Goal: Information Seeking & Learning: Learn about a topic

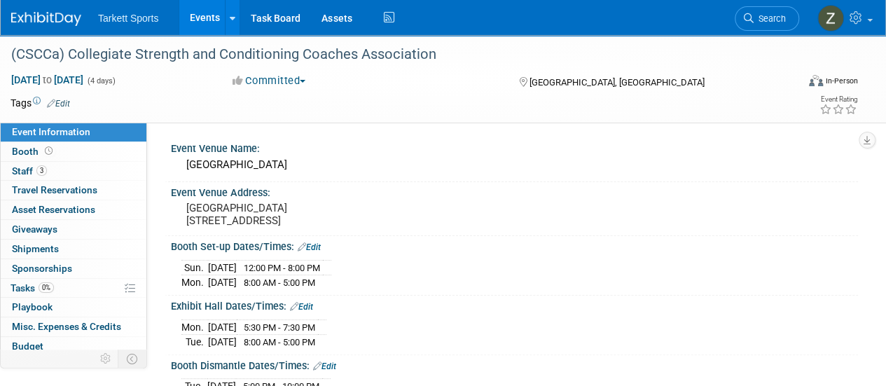
click at [763, 4] on li "Search" at bounding box center [767, 17] width 64 height 34
click at [753, 20] on span "Search" at bounding box center [769, 18] width 32 height 11
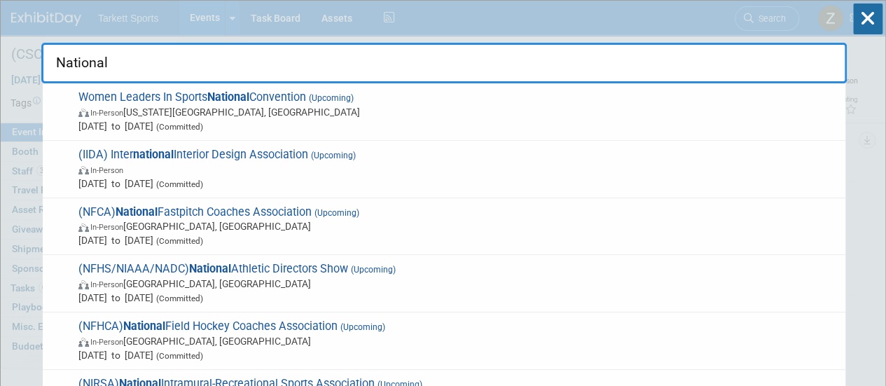
click at [148, 70] on input "National" at bounding box center [443, 63] width 805 height 41
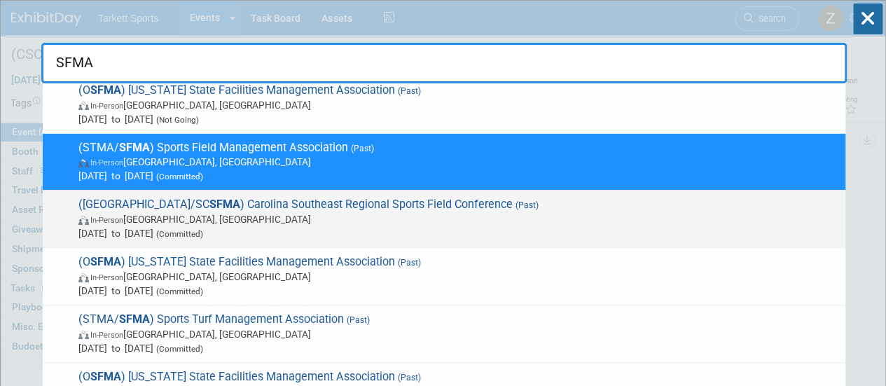
scroll to position [65, 0]
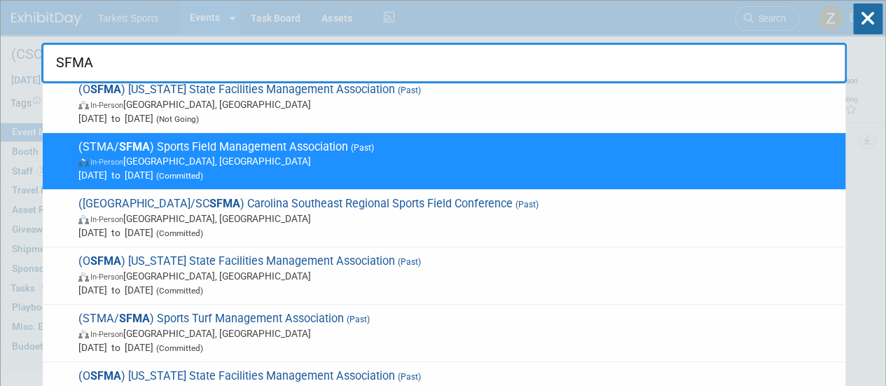
type input "SFMA"
click at [210, 158] on span "In-Person Palm Springs, CA" at bounding box center [458, 161] width 760 height 14
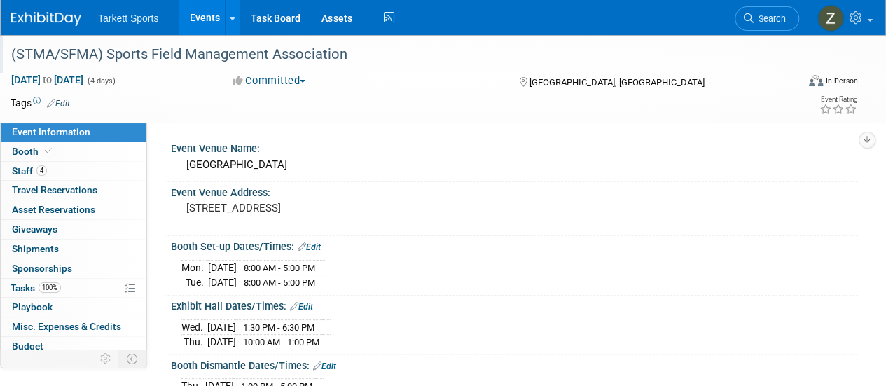
click at [256, 48] on div "(STMA/SFMA) Sports Field Management Association" at bounding box center [395, 54] width 779 height 25
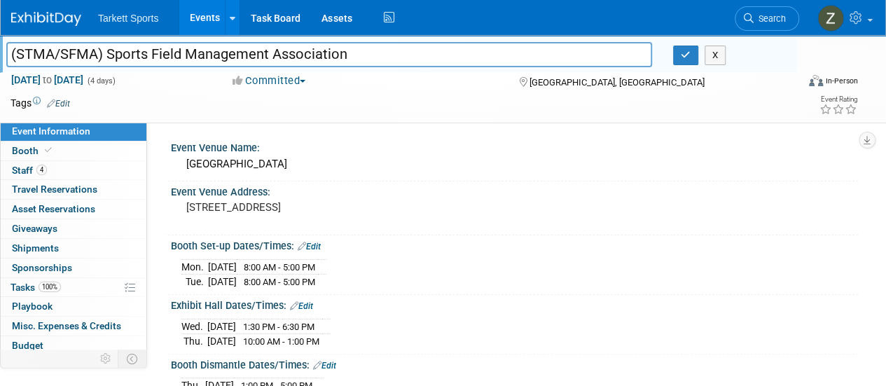
click at [256, 48] on input "(STMA/SFMA) Sports Field Management Association" at bounding box center [329, 54] width 646 height 25
drag, startPoint x: 256, startPoint y: 48, endPoint x: 681, endPoint y: 55, distance: 425.1
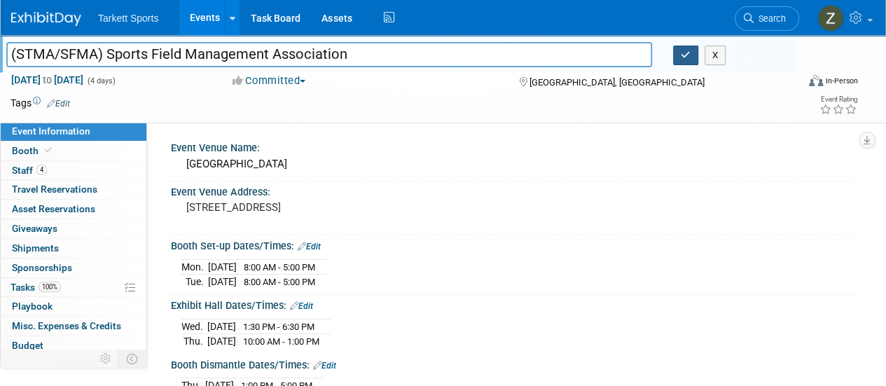
click at [681, 55] on div "(STMA/SFMA) Sports Field Management Association X" at bounding box center [396, 56] width 800 height 21
click at [681, 55] on icon "button" at bounding box center [686, 54] width 10 height 9
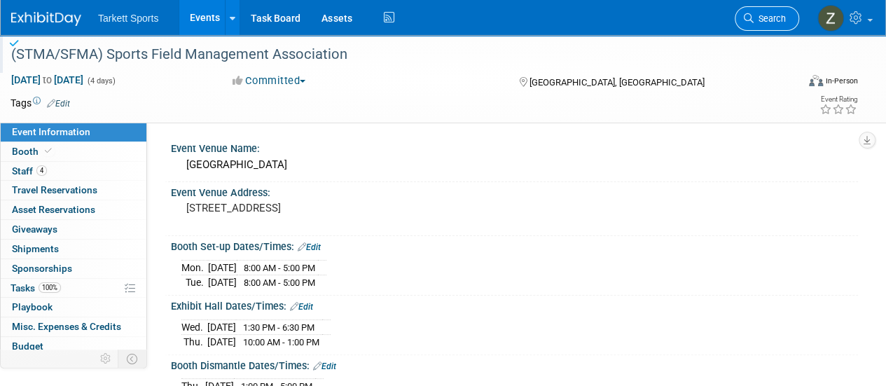
click at [777, 13] on span "Search" at bounding box center [769, 18] width 32 height 11
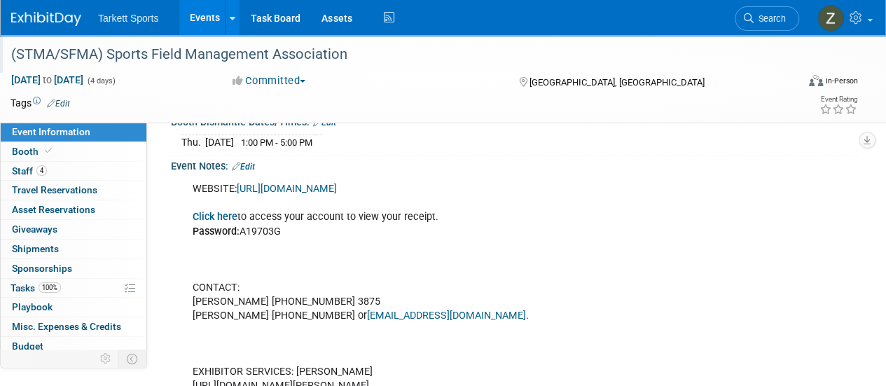
scroll to position [242, 0]
click at [274, 184] on link "https://www.stma.org/conference/#1617242396482-b7e30961-ff4f" at bounding box center [287, 190] width 100 height 12
click at [753, 13] on link "Search" at bounding box center [767, 18] width 64 height 25
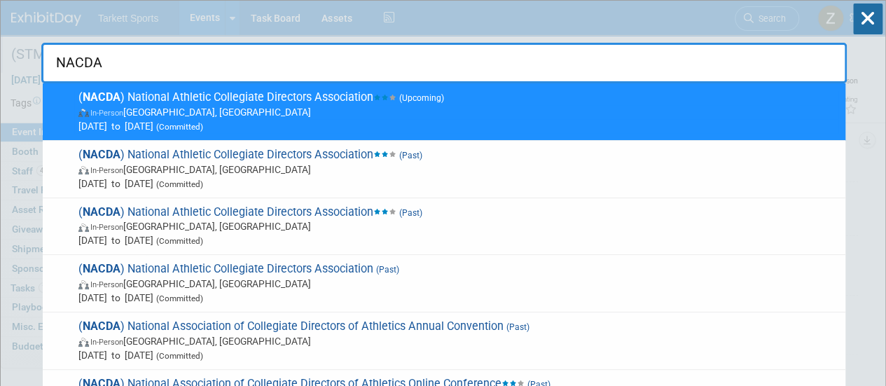
type input "NACDA"
click at [205, 8] on div "NACDA ( NACDA ) National Athletic Collegiate Directors Association (Upcoming) I…" at bounding box center [443, 42] width 805 height 83
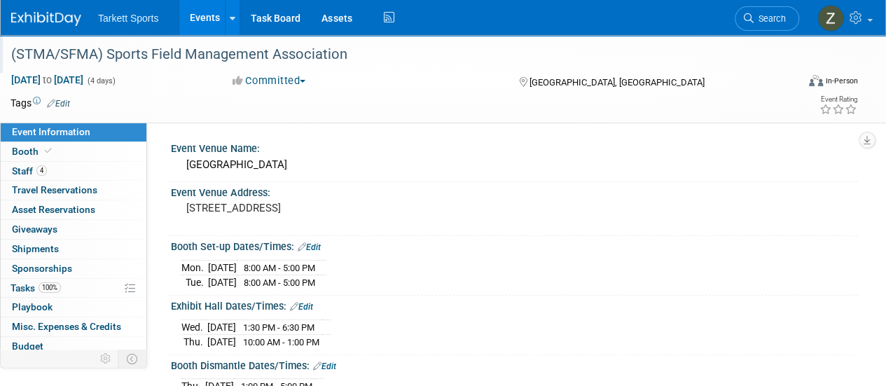
click at [205, 11] on link "Events" at bounding box center [204, 17] width 51 height 35
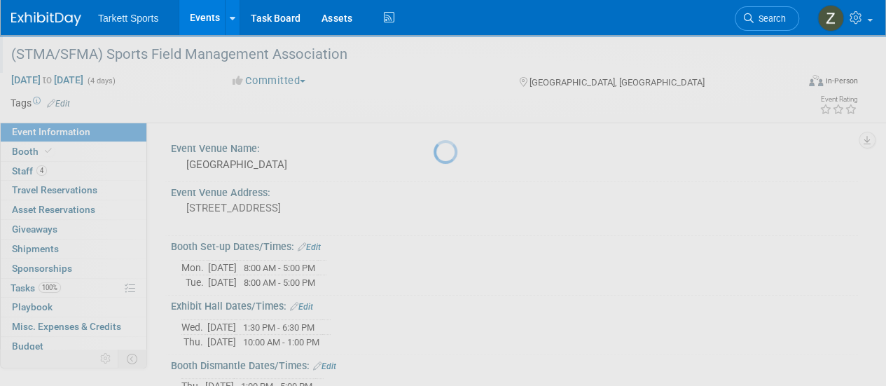
click at [205, 11] on link "Events" at bounding box center [204, 17] width 51 height 35
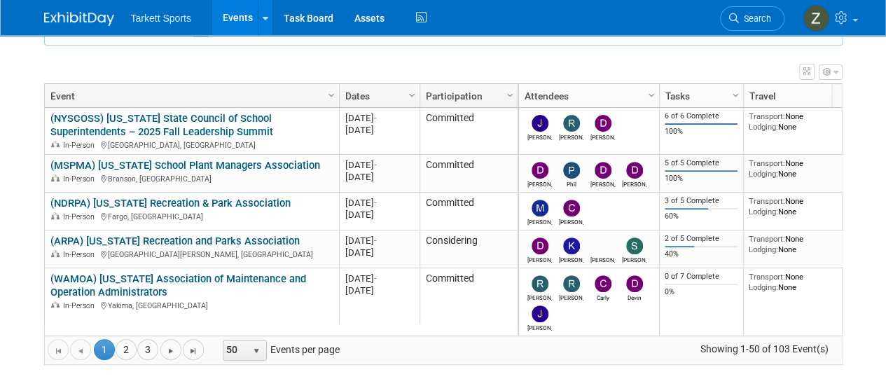
scroll to position [197, 0]
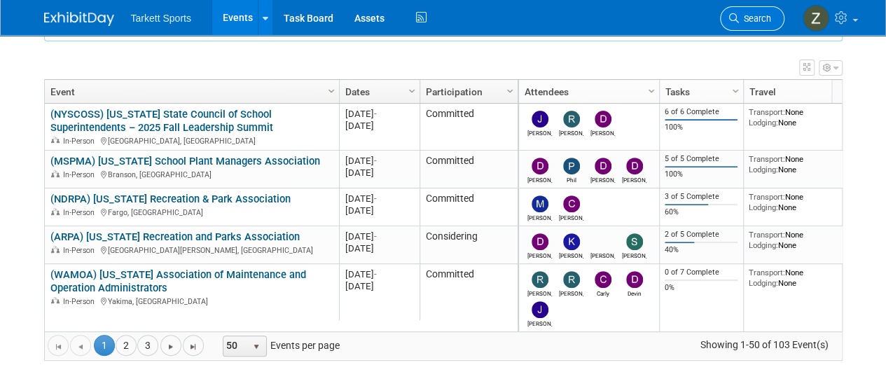
click at [739, 27] on link "Search" at bounding box center [752, 18] width 64 height 25
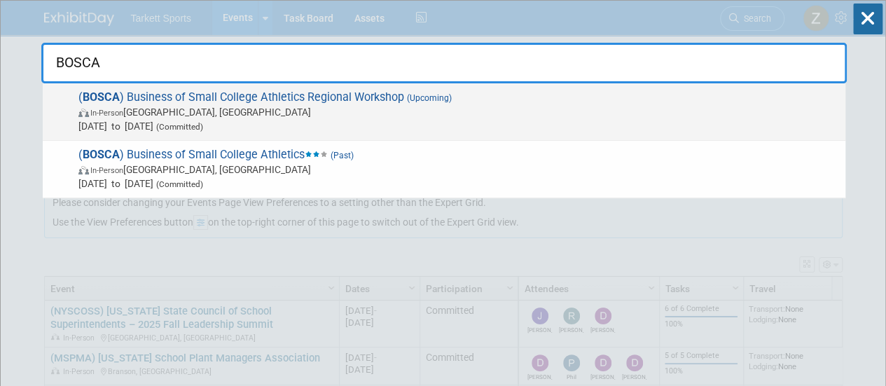
type input "BOSCA"
click at [578, 127] on span "Oct 6, 2025 to Oct 6, 2025 (Committed)" at bounding box center [458, 126] width 760 height 14
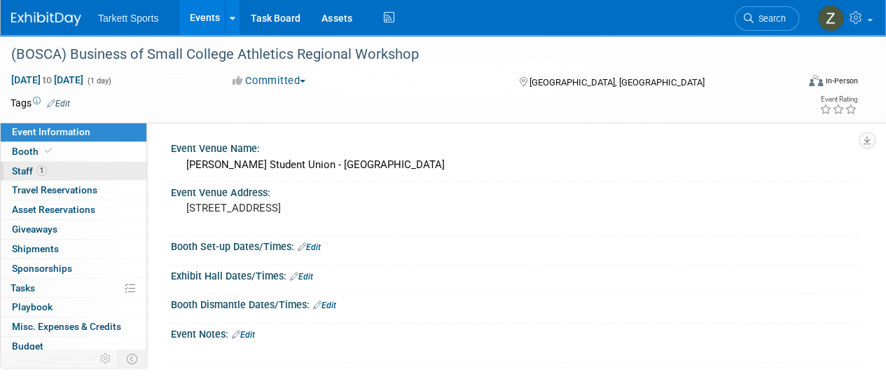
click at [104, 169] on link "1 Staff 1" at bounding box center [74, 171] width 146 height 19
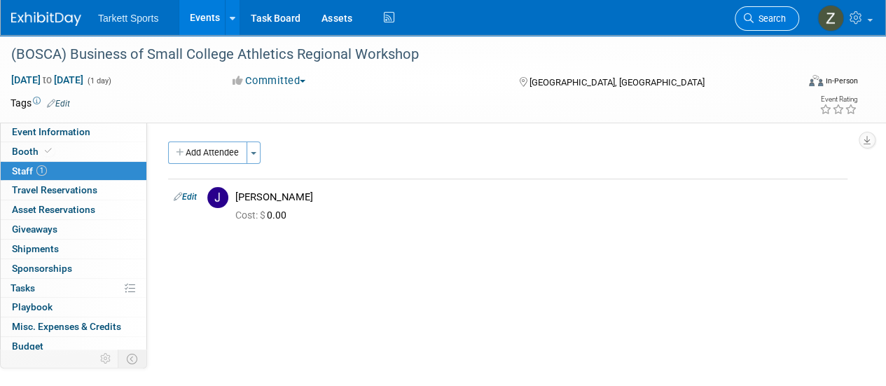
click at [764, 21] on span "Search" at bounding box center [769, 18] width 32 height 11
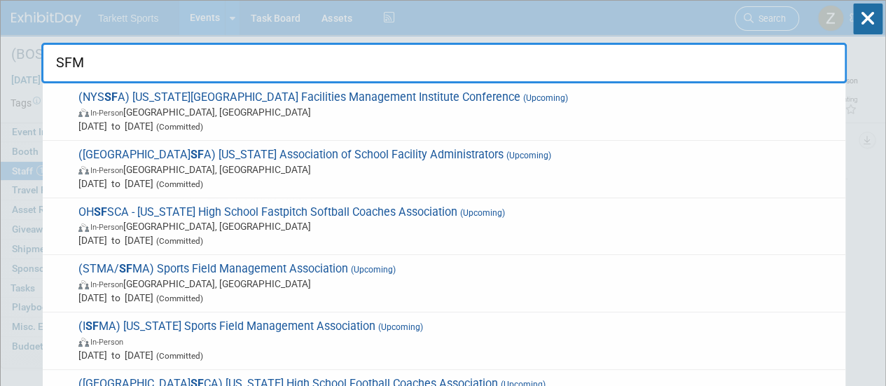
type input "SFMA"
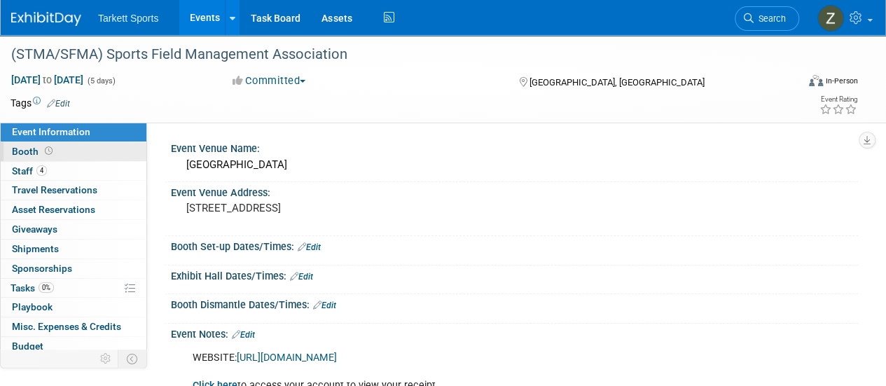
click at [88, 148] on link "Booth" at bounding box center [74, 151] width 146 height 19
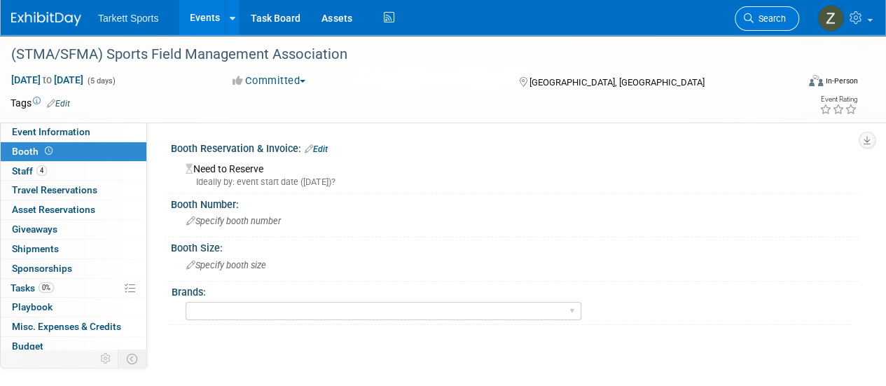
click at [755, 11] on link "Search" at bounding box center [767, 18] width 64 height 25
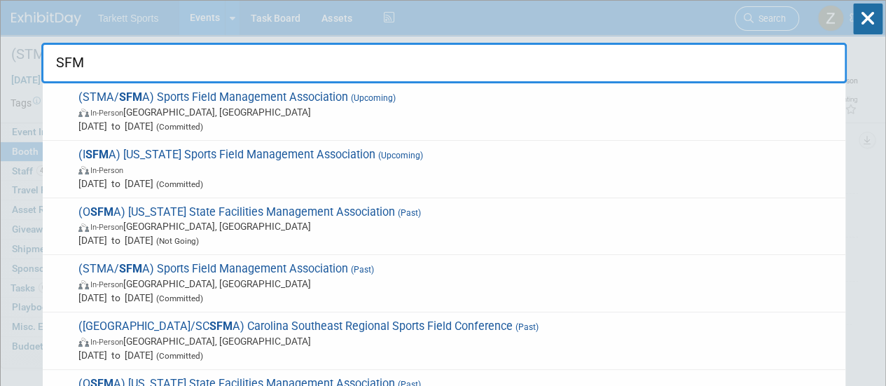
type input "SFMA"
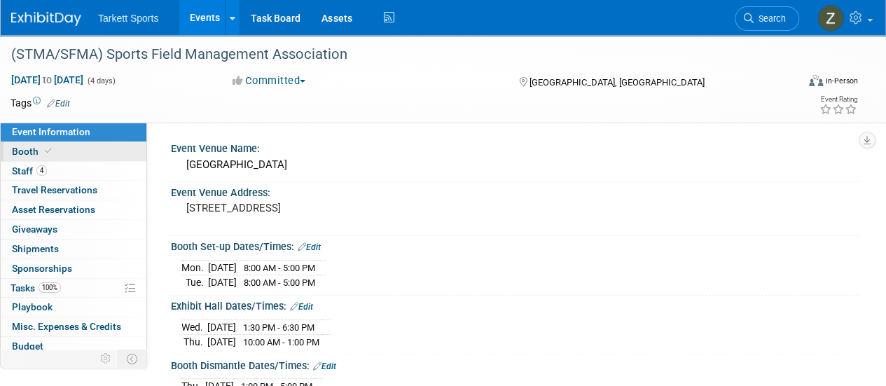
click at [90, 156] on link "Booth" at bounding box center [74, 151] width 146 height 19
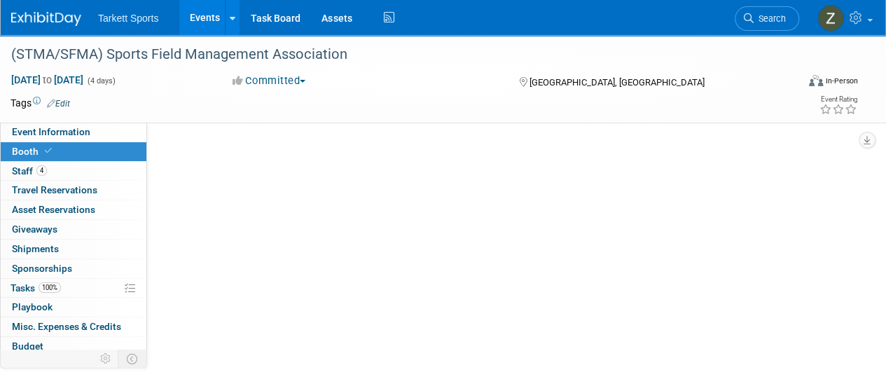
select select "FieldTurf, GrassMaster"
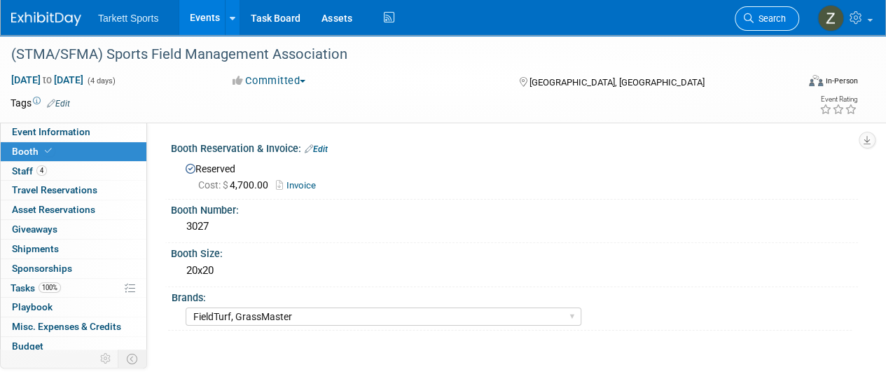
click at [781, 16] on span "Search" at bounding box center [769, 18] width 32 height 11
click at [0, 0] on div "Recently Viewed Events: (STMA/SFMA) Sports Field Management Association In-Pers…" at bounding box center [0, 0] width 0 height 0
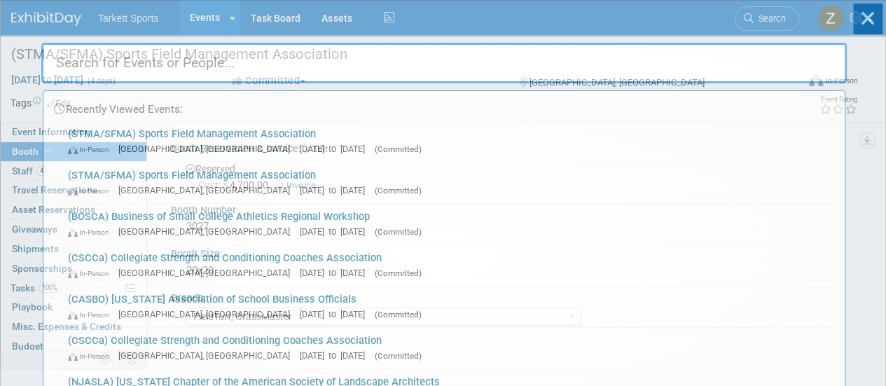
type input "S"
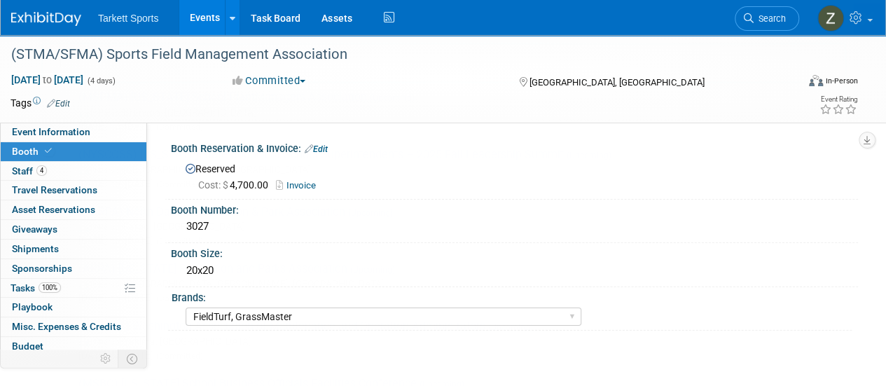
type input "T"
click at [781, 16] on span "Search" at bounding box center [769, 18] width 32 height 11
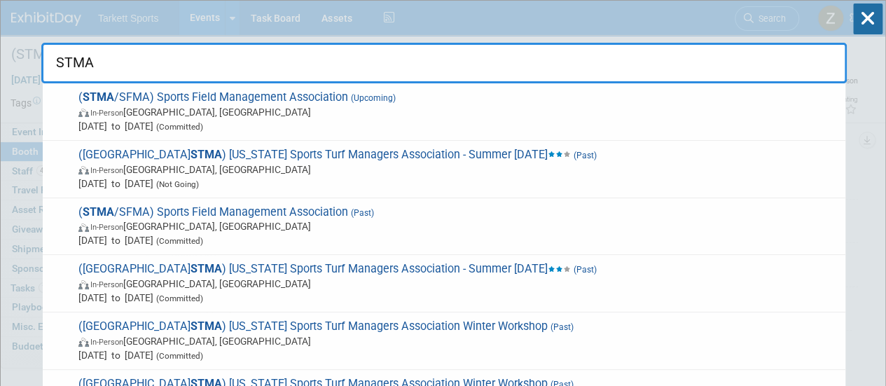
click at [781, 16] on div "STMA ( STMA /SFMA) Sports Field Management Association (Upcoming) In-Person Pal…" at bounding box center [443, 42] width 805 height 83
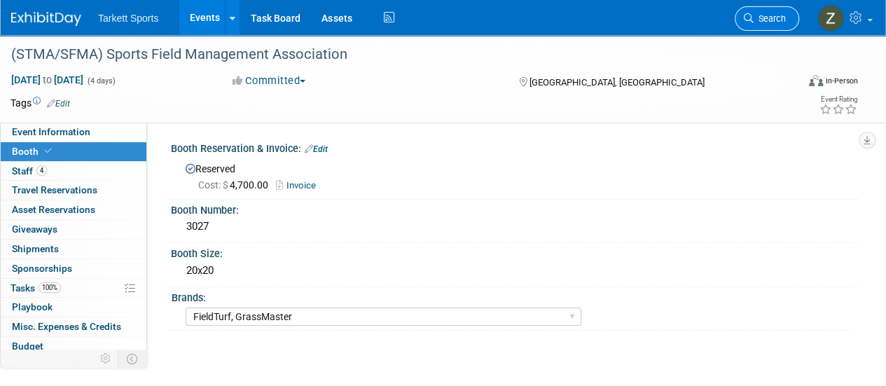
click at [756, 26] on link "Search" at bounding box center [767, 18] width 64 height 25
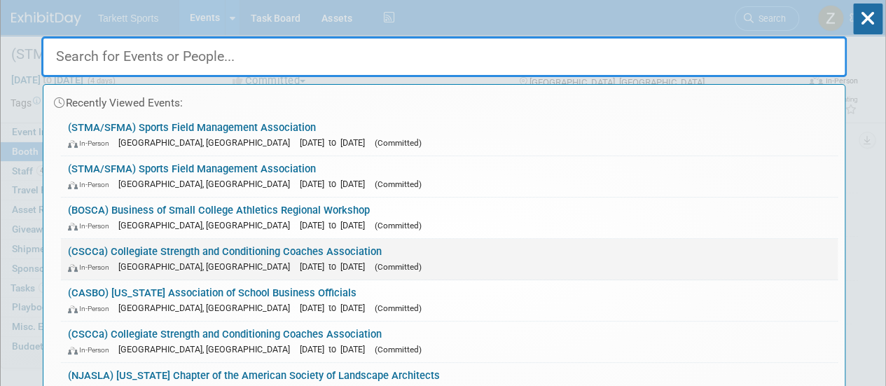
scroll to position [6, 0]
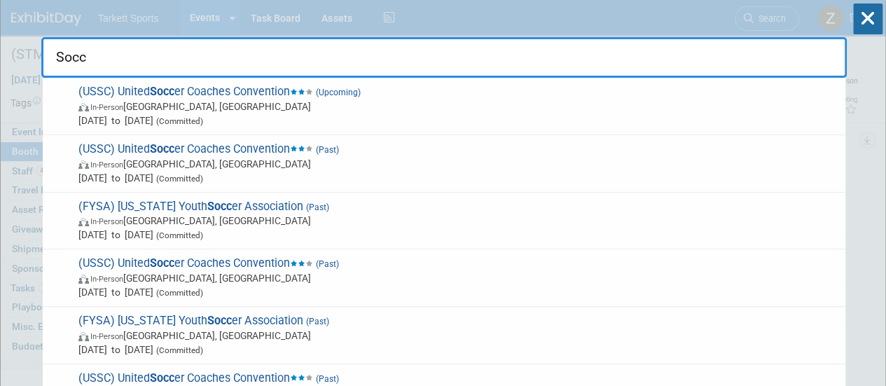
type input "Socc"
click at [204, 26] on div "Socc (USSC) United Socc er Coaches Convention (Upcoming) In-Person Philadelphia…" at bounding box center [443, 36] width 805 height 83
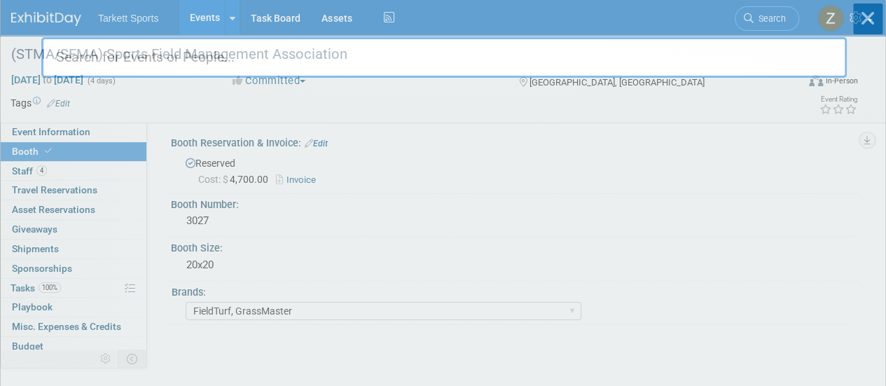
click at [199, 20] on body "Tarkett Sports Events Add Event Bulk Upload Events Shareable Event Boards Recen…" at bounding box center [443, 187] width 886 height 386
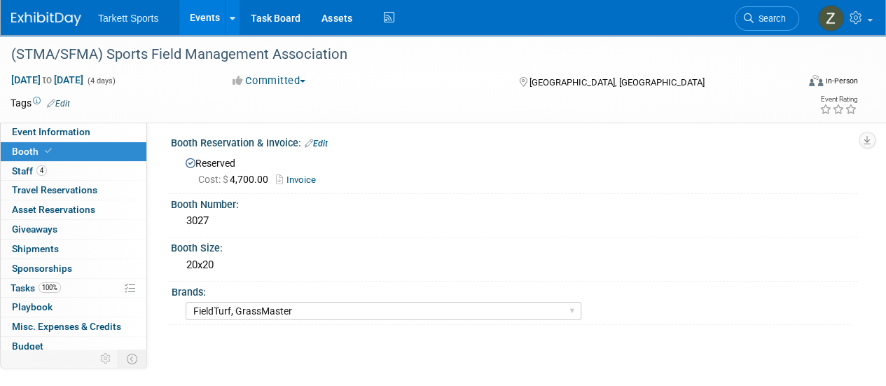
click at [197, 15] on link "Events" at bounding box center [204, 17] width 51 height 35
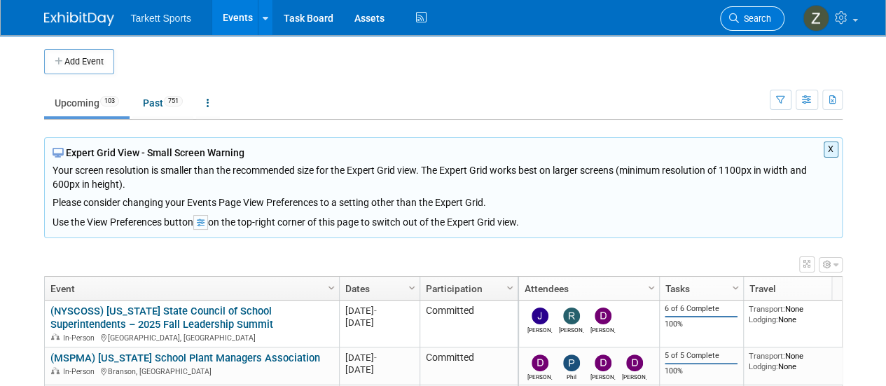
click at [744, 16] on span "Search" at bounding box center [755, 18] width 32 height 11
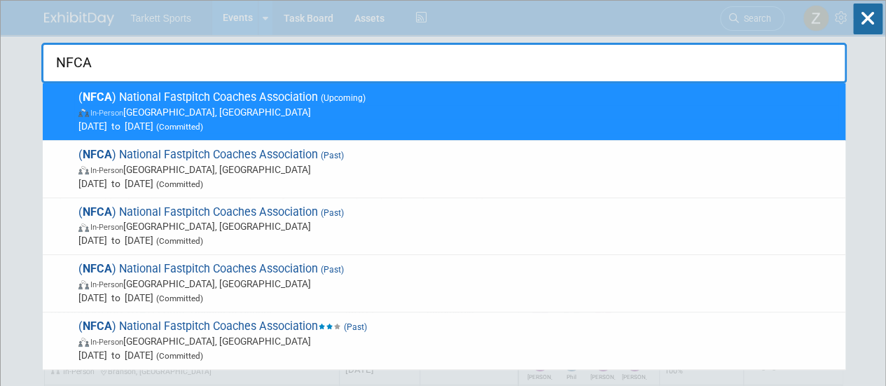
type input "NFCA"
click at [461, 59] on input "NFCA" at bounding box center [443, 63] width 805 height 41
click at [234, 18] on div "NFCA ( NFCA ) National Fastpitch Coaches Association (Upcoming) In-Person Las V…" at bounding box center [443, 42] width 805 height 83
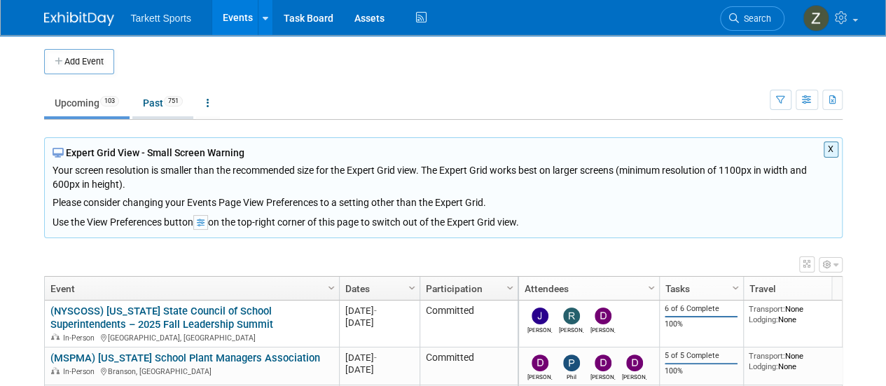
click at [157, 106] on link "Past 751" at bounding box center [162, 103] width 61 height 27
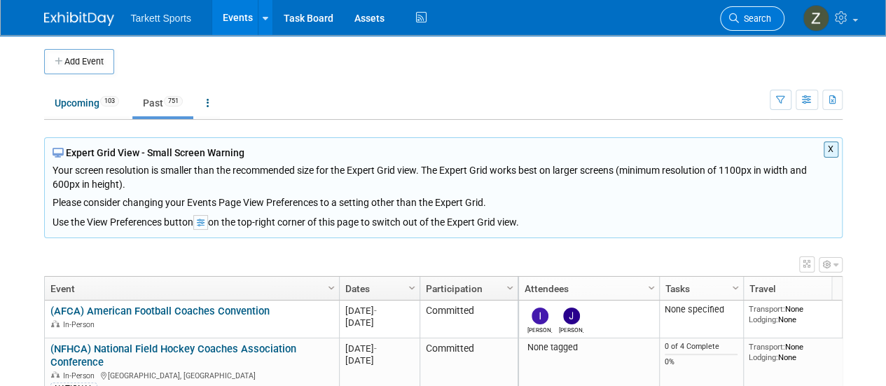
click at [757, 15] on span "Search" at bounding box center [755, 18] width 32 height 11
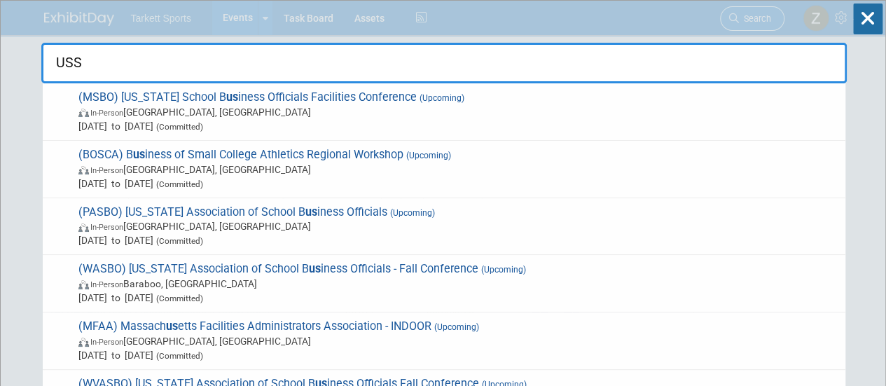
type input "USSC"
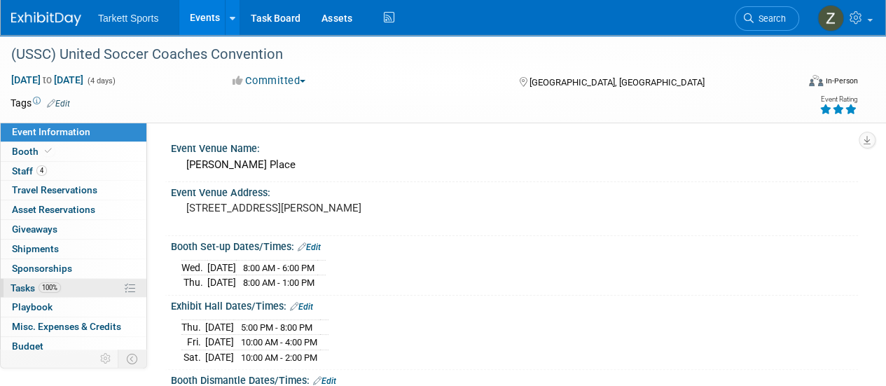
click at [24, 284] on span "Tasks 100%" at bounding box center [36, 287] width 50 height 11
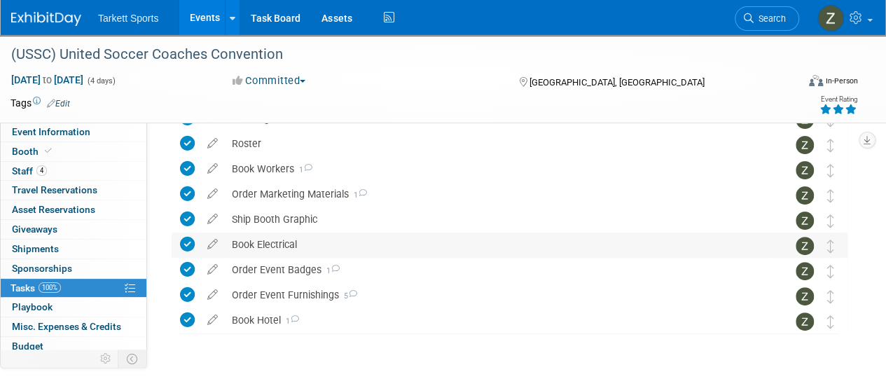
scroll to position [75, 0]
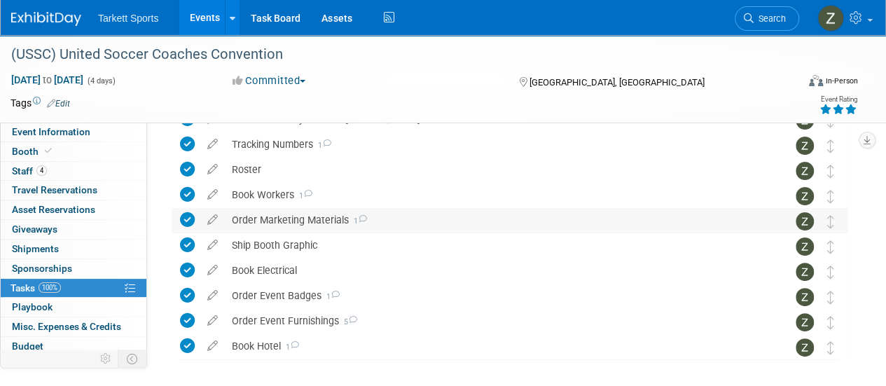
click at [296, 217] on div "Order Marketing Materials 1" at bounding box center [496, 220] width 543 height 24
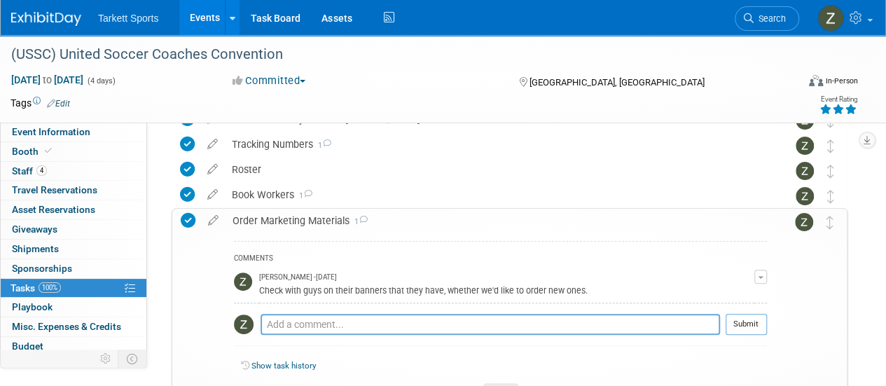
click at [296, 217] on div "Order Marketing Materials 1" at bounding box center [495, 221] width 541 height 24
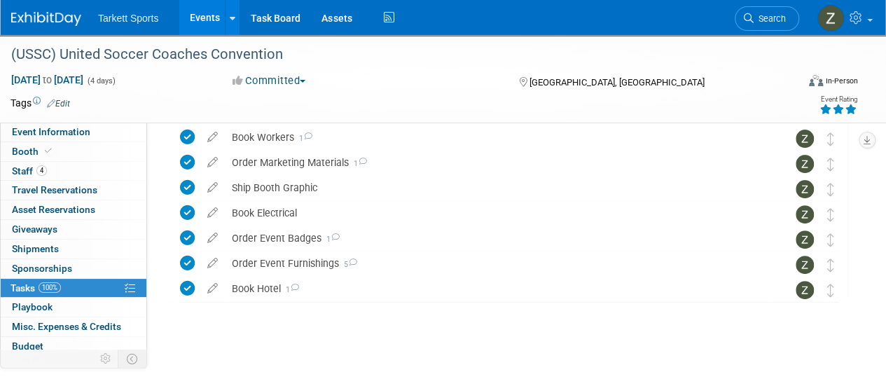
scroll to position [133, 0]
click at [273, 293] on div "Book Hotel 1" at bounding box center [496, 288] width 543 height 24
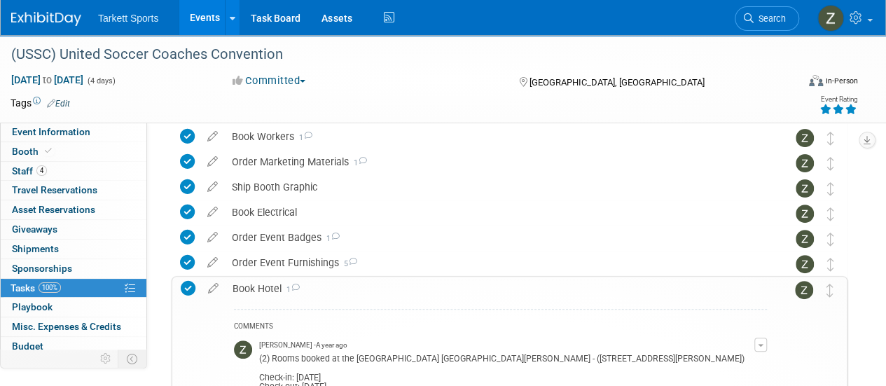
click at [273, 293] on div "Book Hotel 1" at bounding box center [495, 289] width 541 height 24
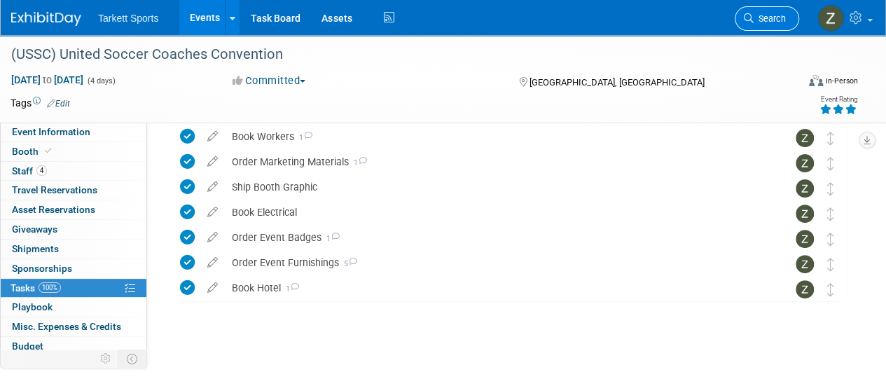
click at [751, 24] on link "Search" at bounding box center [767, 18] width 64 height 25
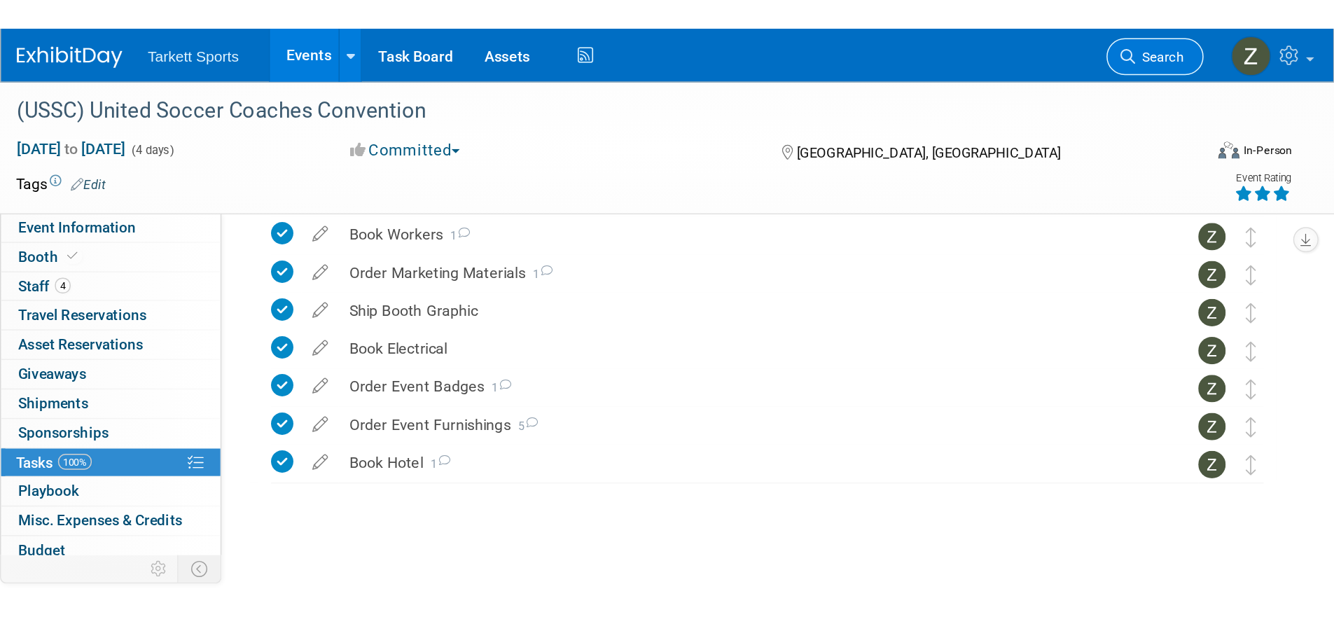
scroll to position [0, 0]
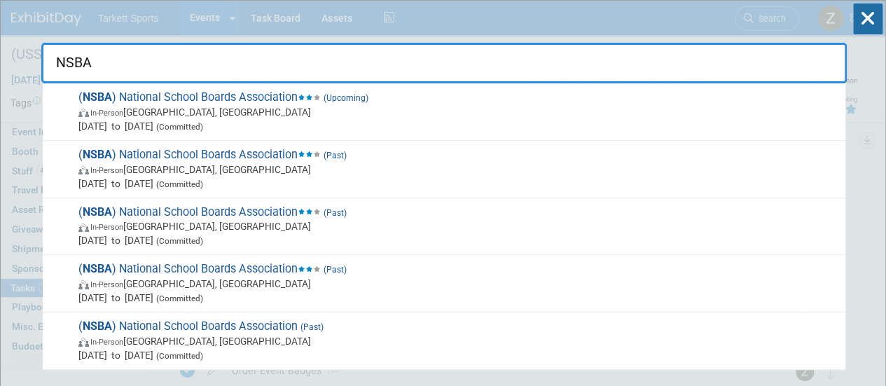
type input "NSBA"
